Goal: Task Accomplishment & Management: Complete application form

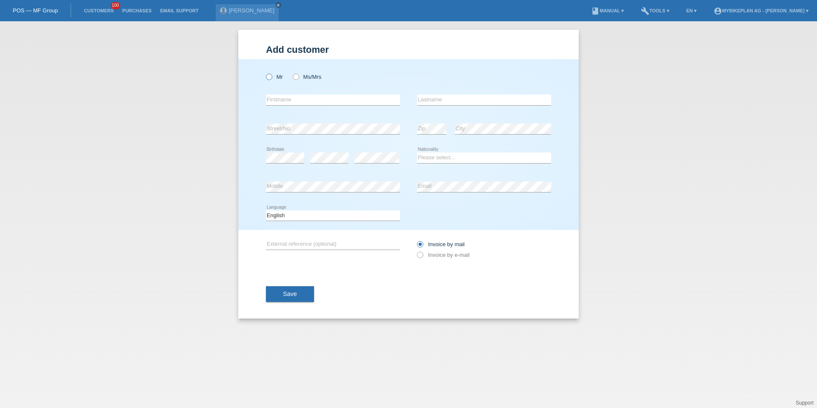
click at [274, 77] on label "Mr" at bounding box center [274, 77] width 17 height 6
click at [271, 77] on input "Mr" at bounding box center [269, 77] width 6 height 6
radio input "true"
click at [311, 77] on label "Ms/Mrs" at bounding box center [307, 77] width 29 height 6
click at [298, 77] on input "Ms/Mrs" at bounding box center [296, 77] width 6 height 6
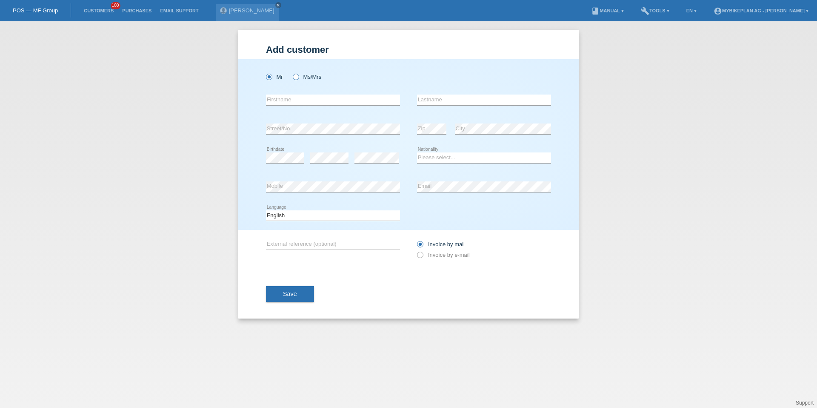
radio input "true"
click at [308, 109] on div "error Firstname" at bounding box center [333, 100] width 134 height 29
click at [308, 97] on input "text" at bounding box center [333, 99] width 134 height 11
type input "Melanie"
type input "Riesenmey"
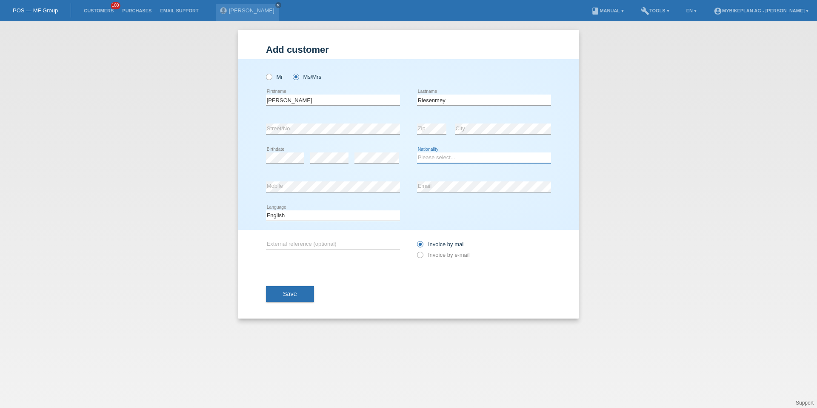
select select "CH"
click at [265, 220] on div "Mr Ms/Mrs Melanie error Firstname" at bounding box center [408, 144] width 340 height 171
click at [279, 218] on select "Deutsch Français Italiano English" at bounding box center [333, 215] width 134 height 10
select select "de"
click at [431, 248] on div "Invoice by mail Invoice by e-mail" at bounding box center [484, 249] width 134 height 21
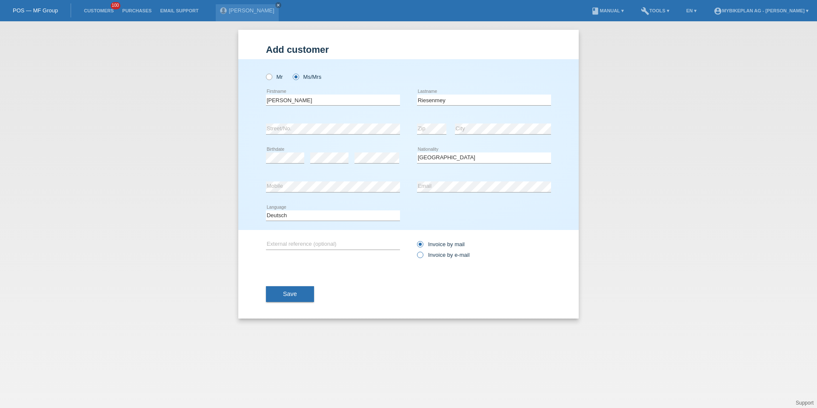
click at [431, 254] on label "Invoice by e-mail" at bounding box center [443, 254] width 53 height 6
click at [422, 254] on input "Invoice by e-mail" at bounding box center [420, 256] width 6 height 11
radio input "true"
click at [288, 293] on span "Save" at bounding box center [290, 293] width 14 height 7
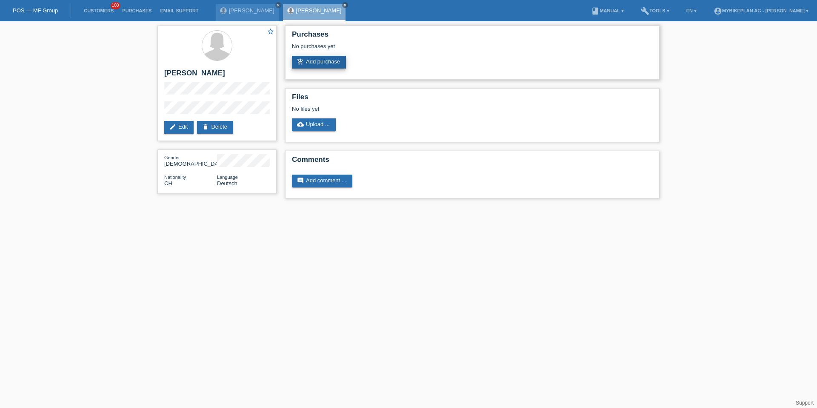
click at [346, 63] on link "add_shopping_cart Add purchase" at bounding box center [319, 62] width 54 height 13
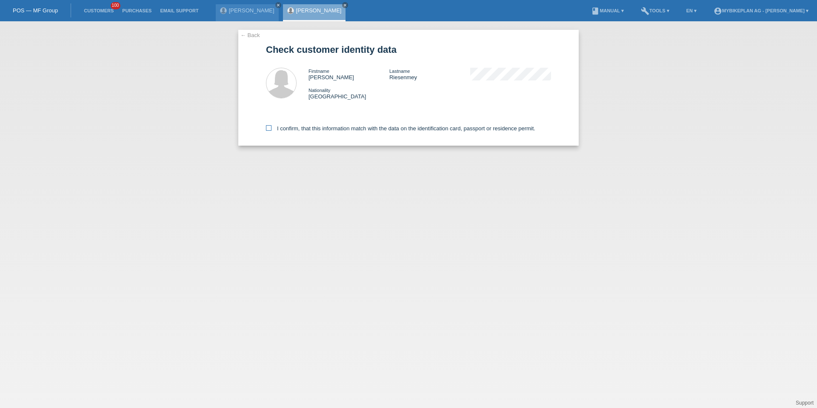
click at [325, 125] on div "I confirm, that this information match with the data on the identification card…" at bounding box center [408, 126] width 285 height 37
click at [325, 125] on label "I confirm, that this information match with the data on the identification card…" at bounding box center [400, 128] width 269 height 6
click at [271, 125] on input "I confirm, that this information match with the data on the identification card…" at bounding box center [269, 128] width 6 height 6
checkbox input "true"
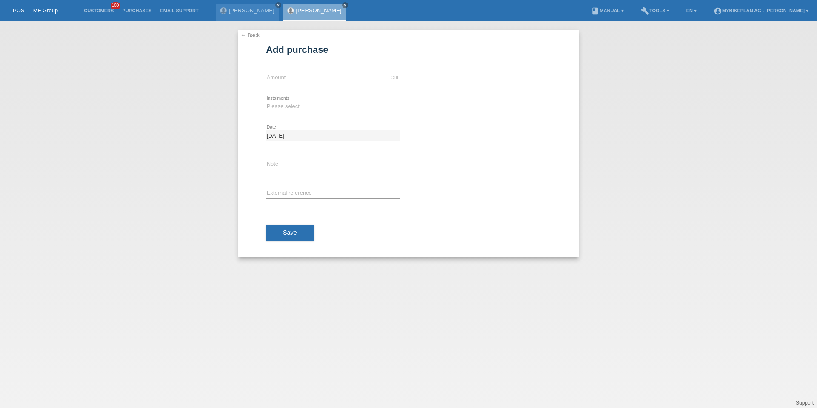
click at [327, 71] on div "CHF error Amount" at bounding box center [333, 77] width 134 height 29
click at [326, 76] on input "text" at bounding box center [333, 77] width 134 height 11
type input "15000.00"
click at [317, 115] on div "Please select 6 instalments 12 instalments 18 instalments 24 instalments 36 ins…" at bounding box center [333, 106] width 134 height 29
click at [316, 112] on icon at bounding box center [333, 112] width 134 height 0
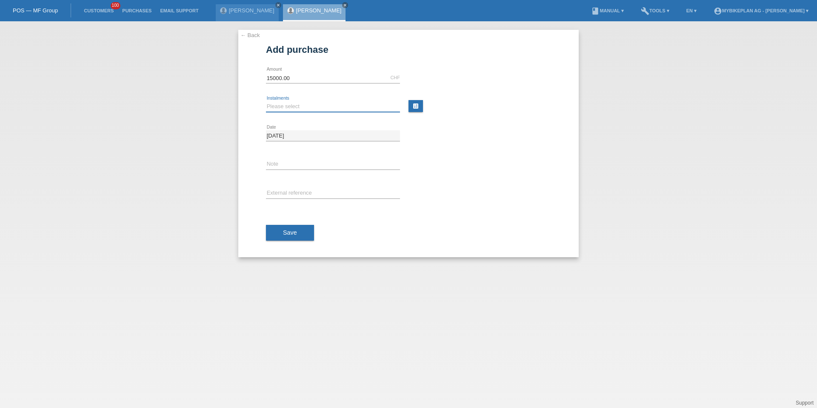
click at [315, 105] on select "Please select 6 instalments 12 instalments 18 instalments 24 instalments 36 ins…" at bounding box center [333, 106] width 134 height 10
select select "488"
click at [299, 227] on button "Save" at bounding box center [290, 233] width 48 height 16
